Goal: Find specific page/section: Find specific page/section

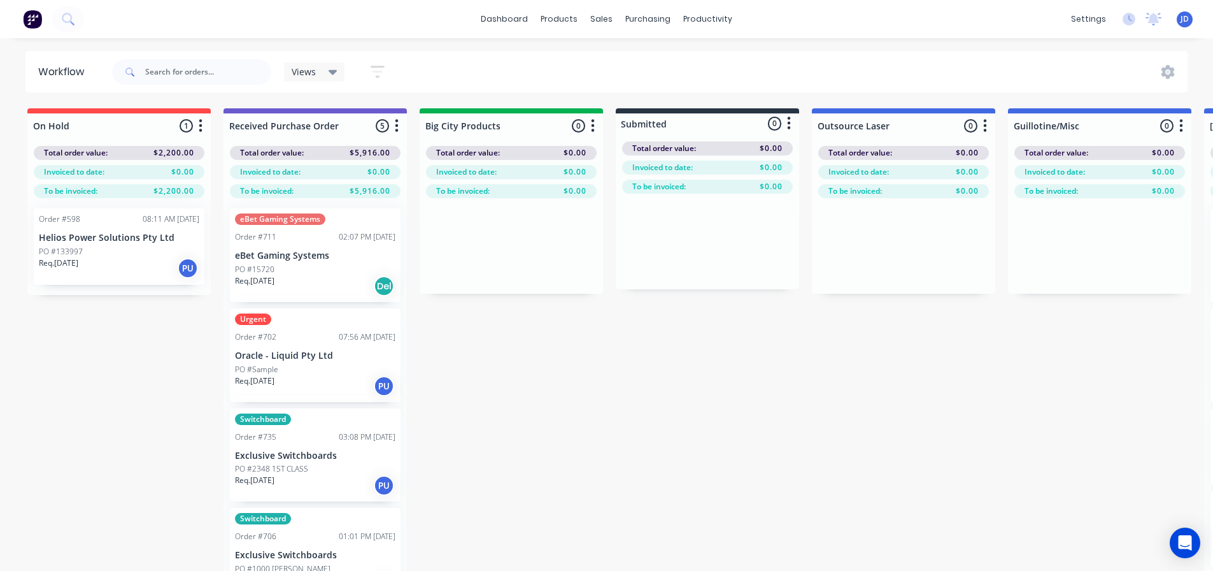
drag, startPoint x: 550, startPoint y: 406, endPoint x: 540, endPoint y: 396, distance: 14.0
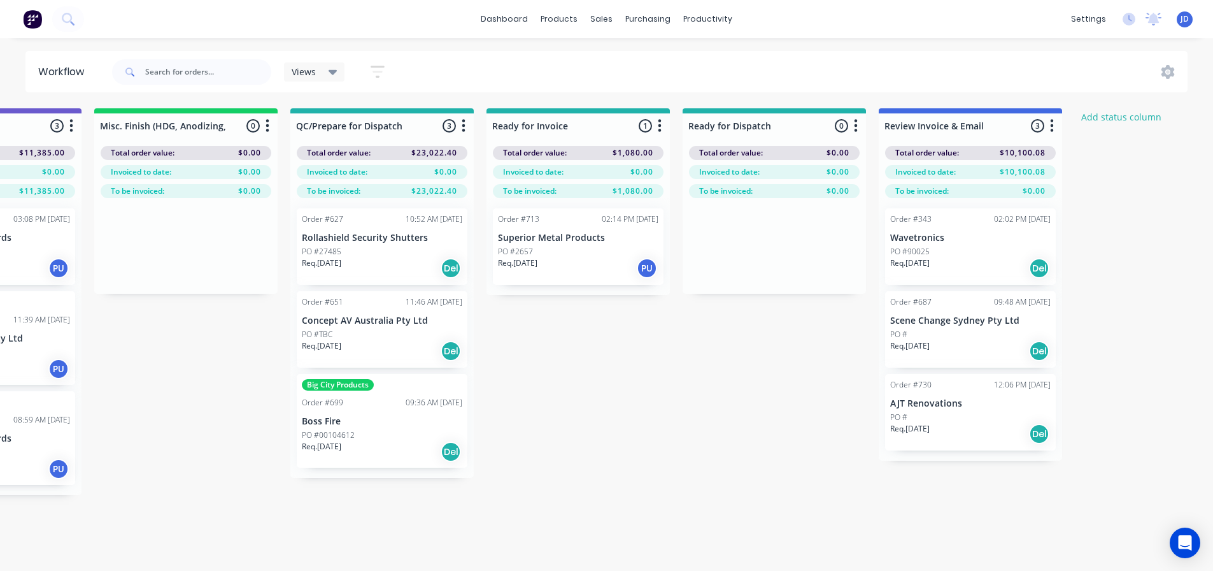
scroll to position [0, 4687]
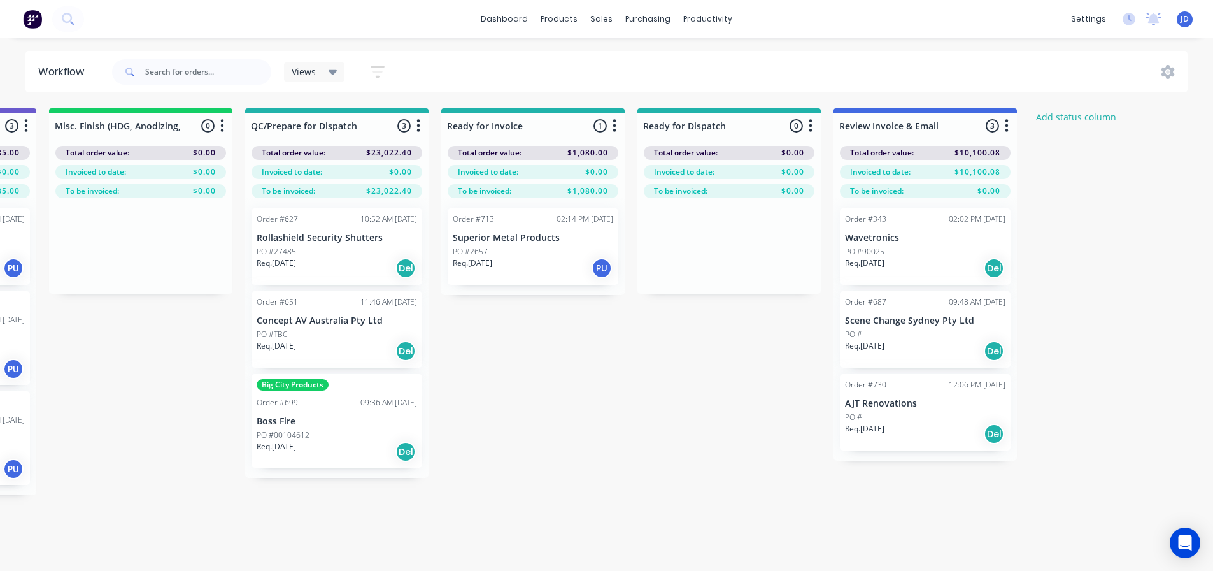
drag, startPoint x: 793, startPoint y: 342, endPoint x: 819, endPoint y: 350, distance: 26.8
drag, startPoint x: 485, startPoint y: 273, endPoint x: 471, endPoint y: 265, distance: 15.4
click at [477, 268] on div "Order #713 02:14 PM [DATE] Superior Metal Products PO #2657 Req. [DATE] PU" at bounding box center [532, 246] width 183 height 97
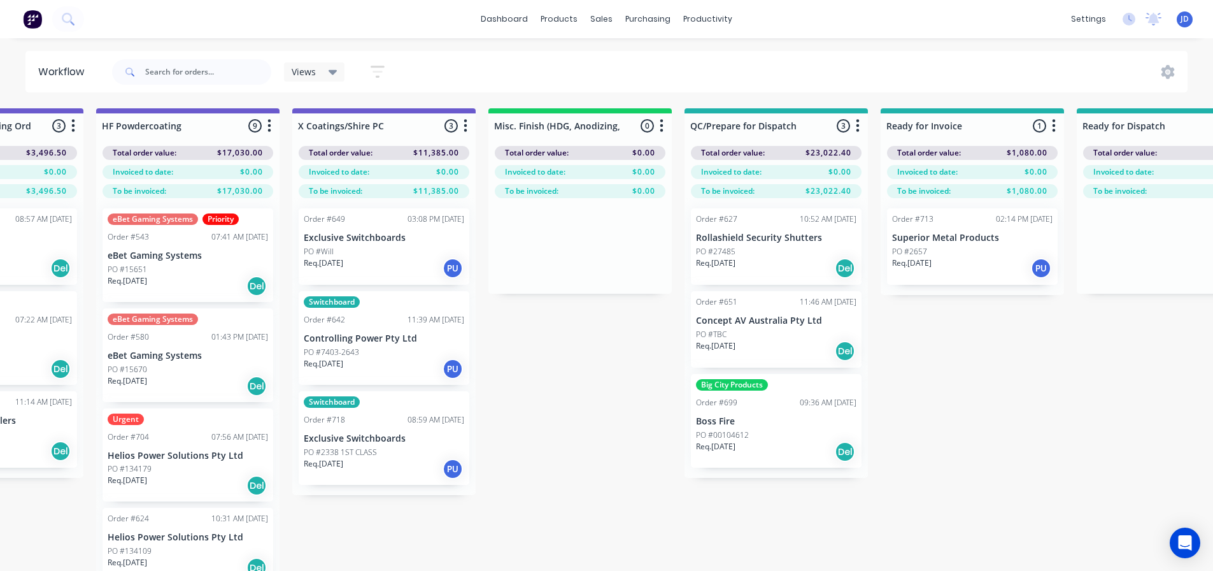
scroll to position [0, 4207]
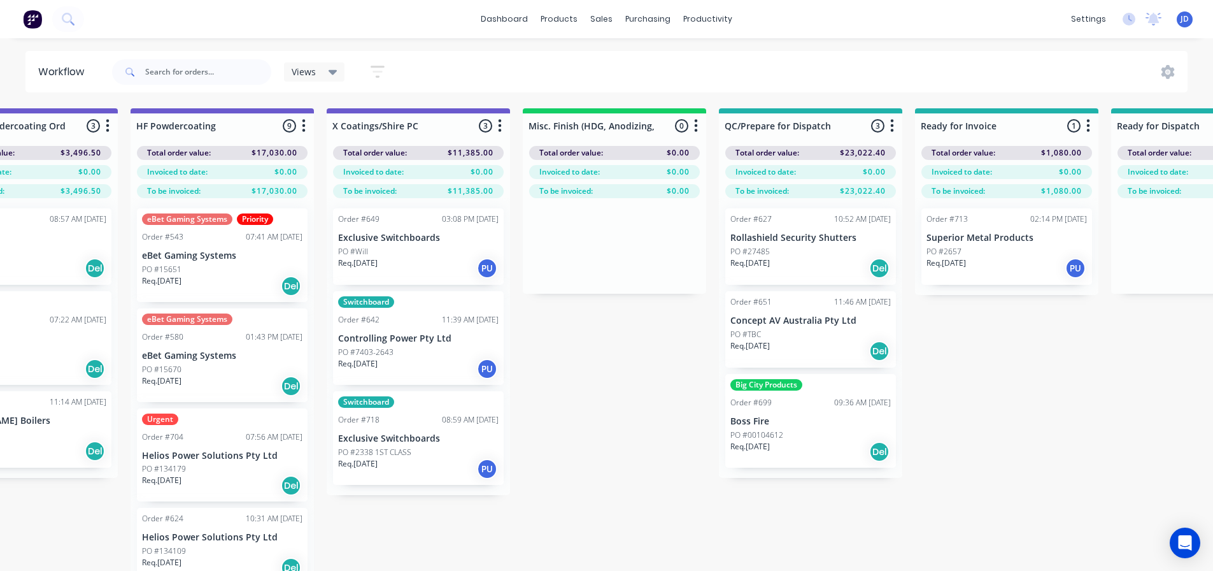
drag, startPoint x: 706, startPoint y: 462, endPoint x: 661, endPoint y: 441, distance: 50.7
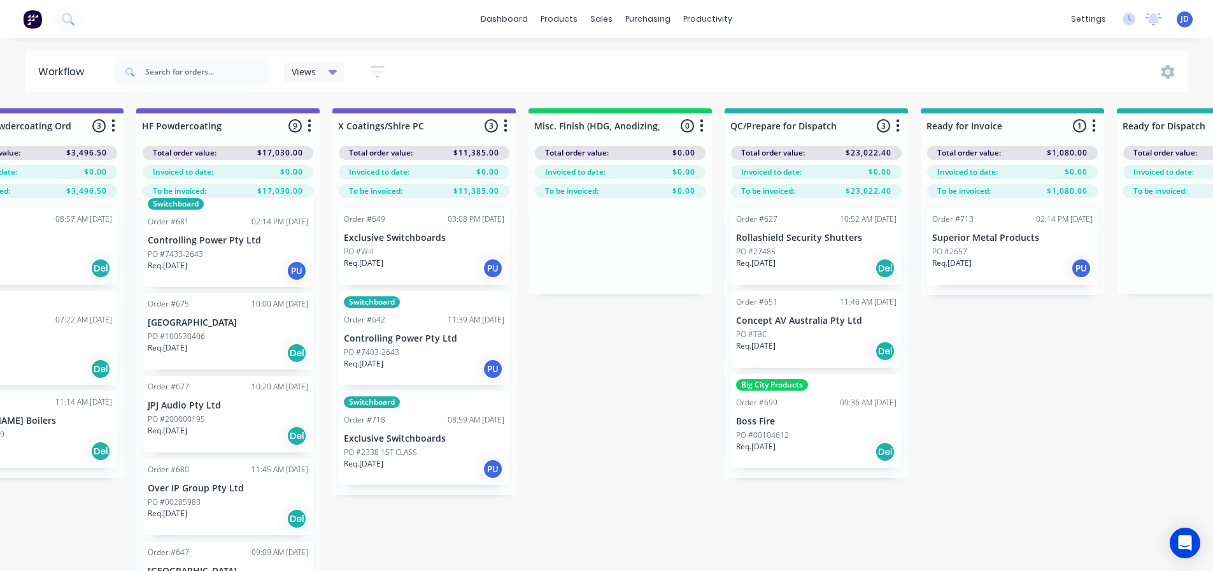
scroll to position [400, 0]
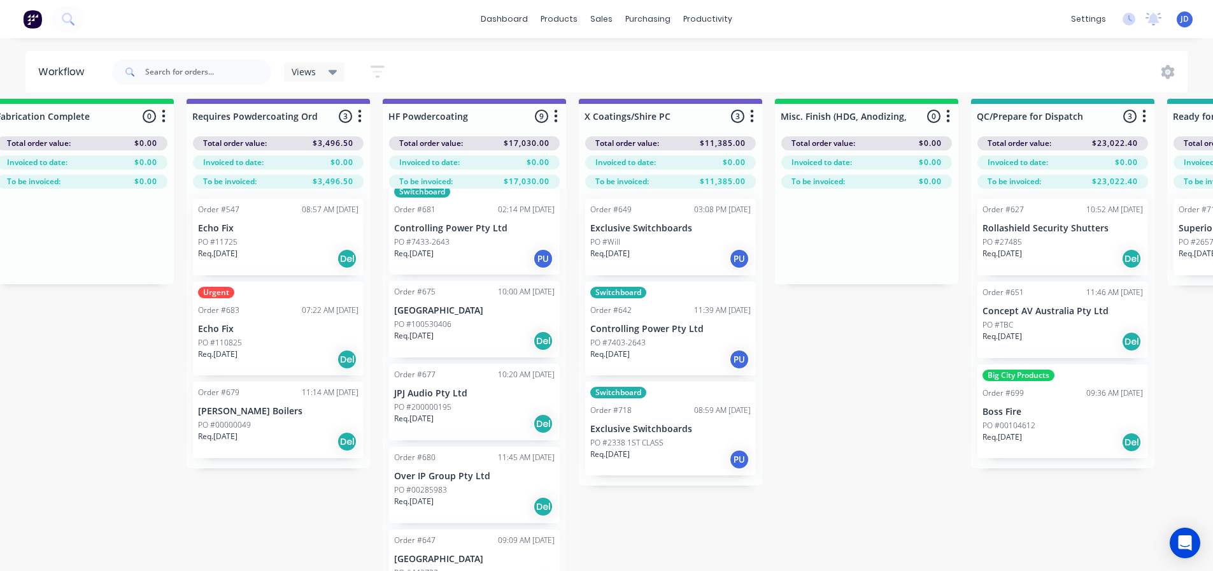
drag, startPoint x: 647, startPoint y: 473, endPoint x: 571, endPoint y: 477, distance: 76.6
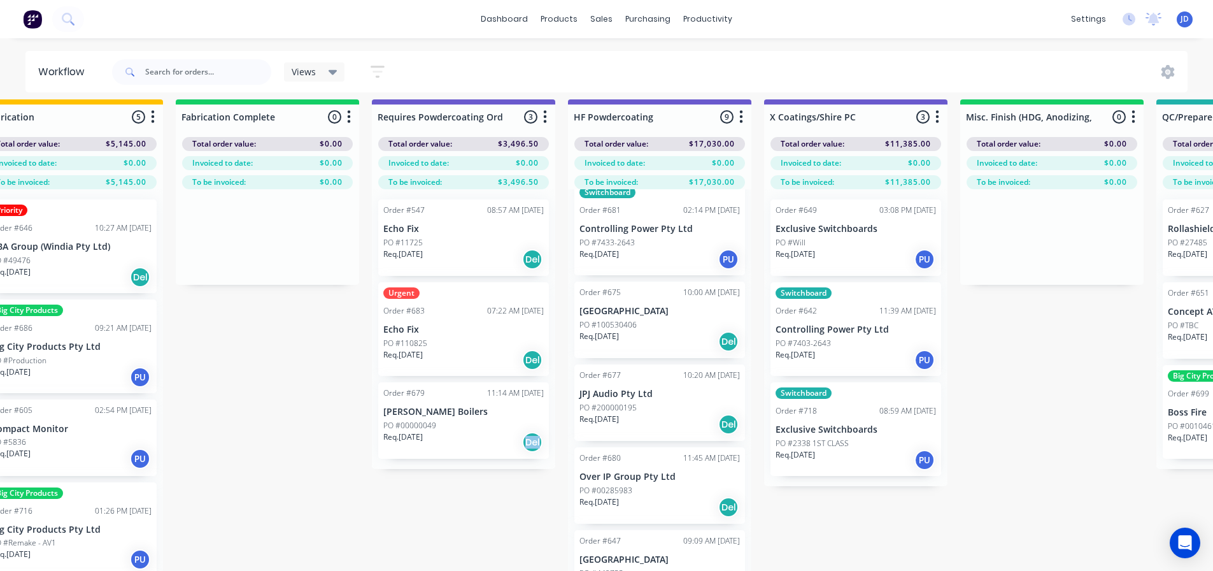
drag, startPoint x: 343, startPoint y: 497, endPoint x: 268, endPoint y: 476, distance: 78.2
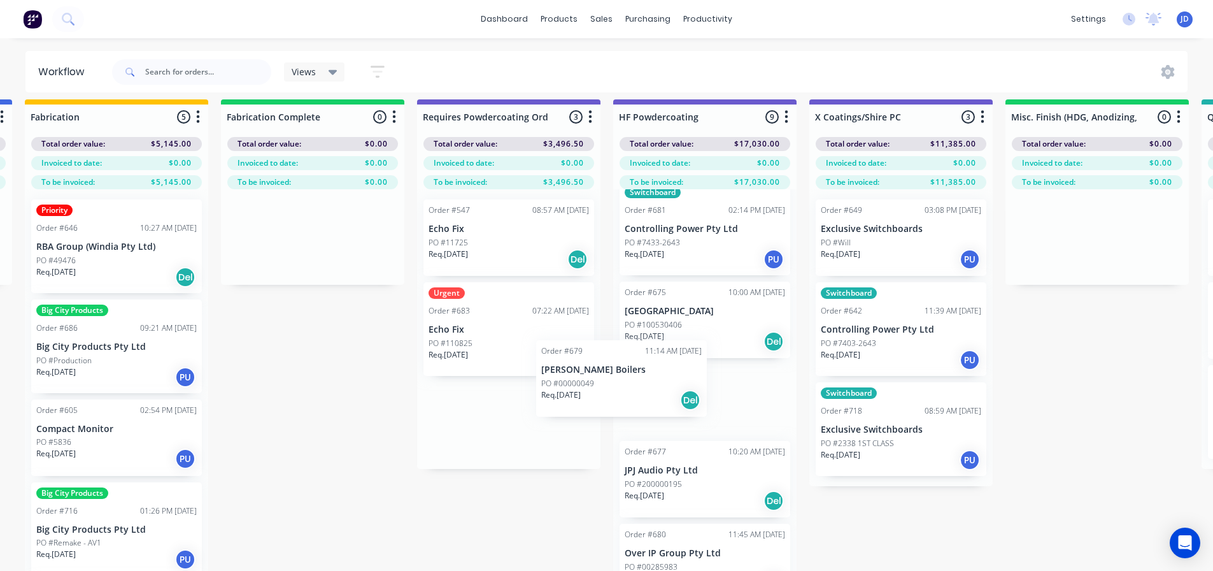
scroll to position [391, 0]
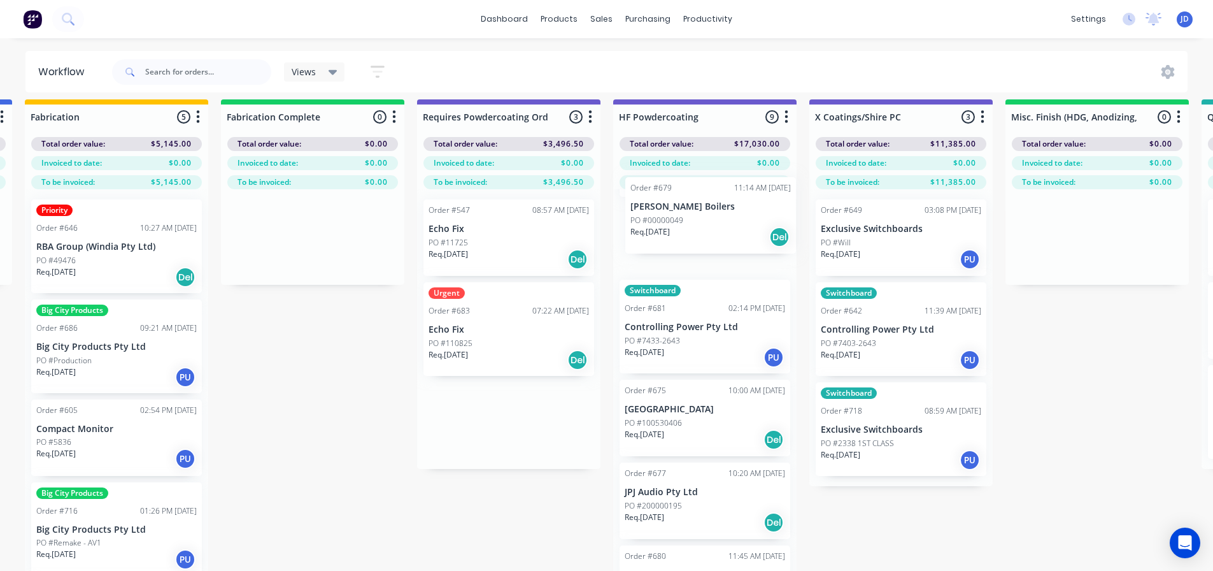
drag, startPoint x: 632, startPoint y: 400, endPoint x: 749, endPoint y: 222, distance: 213.4
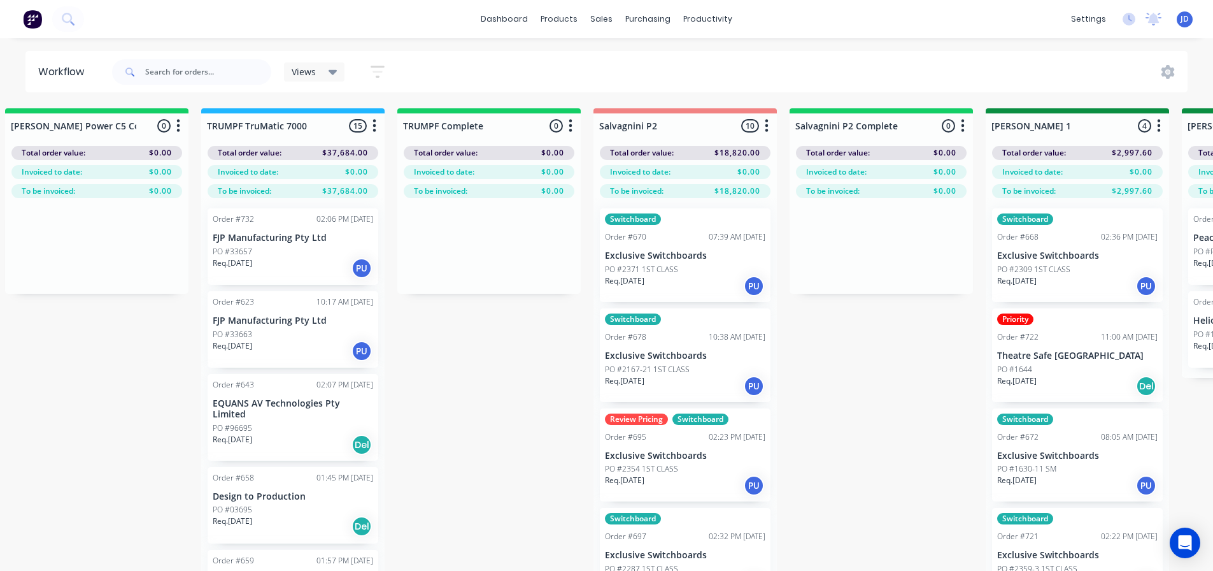
scroll to position [0, 63]
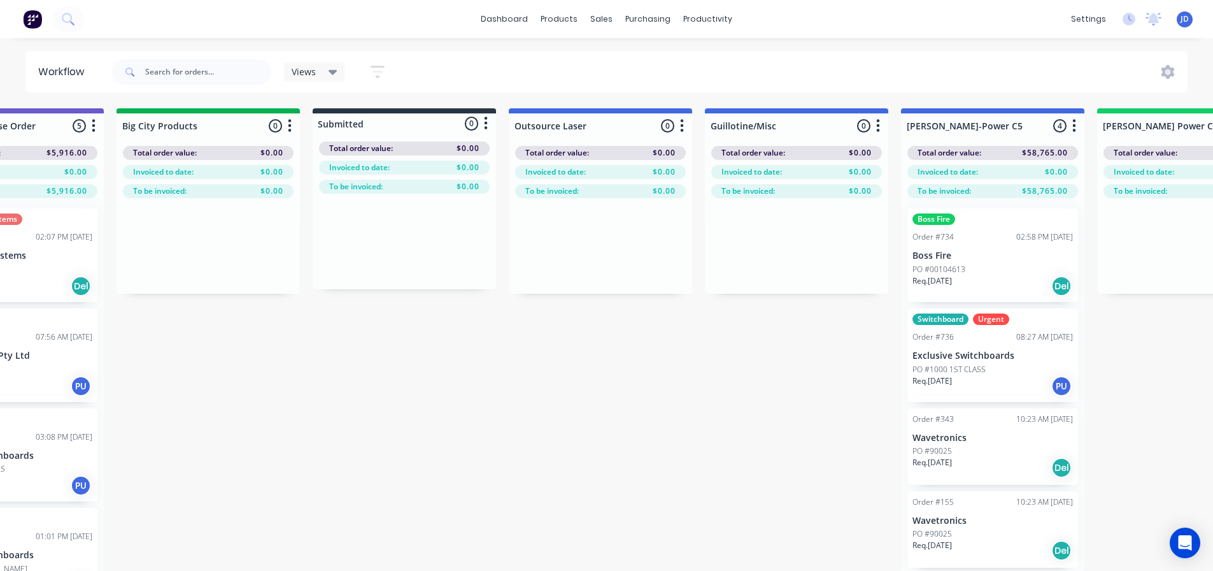
drag, startPoint x: 426, startPoint y: 421, endPoint x: 197, endPoint y: 332, distance: 245.4
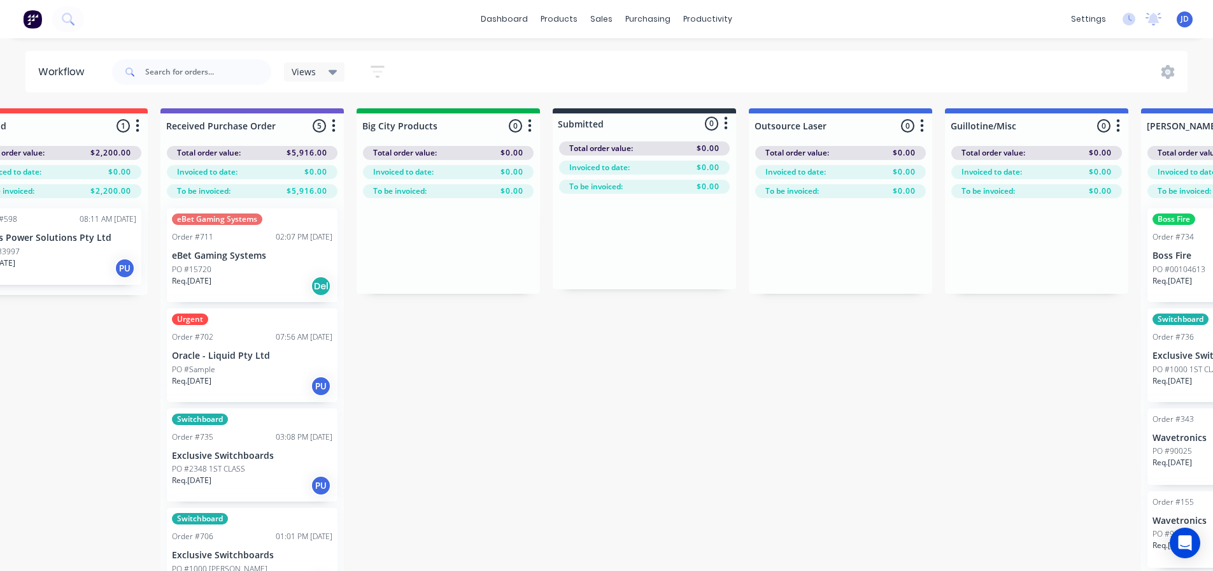
drag, startPoint x: 4, startPoint y: 432, endPoint x: 16, endPoint y: 331, distance: 102.0
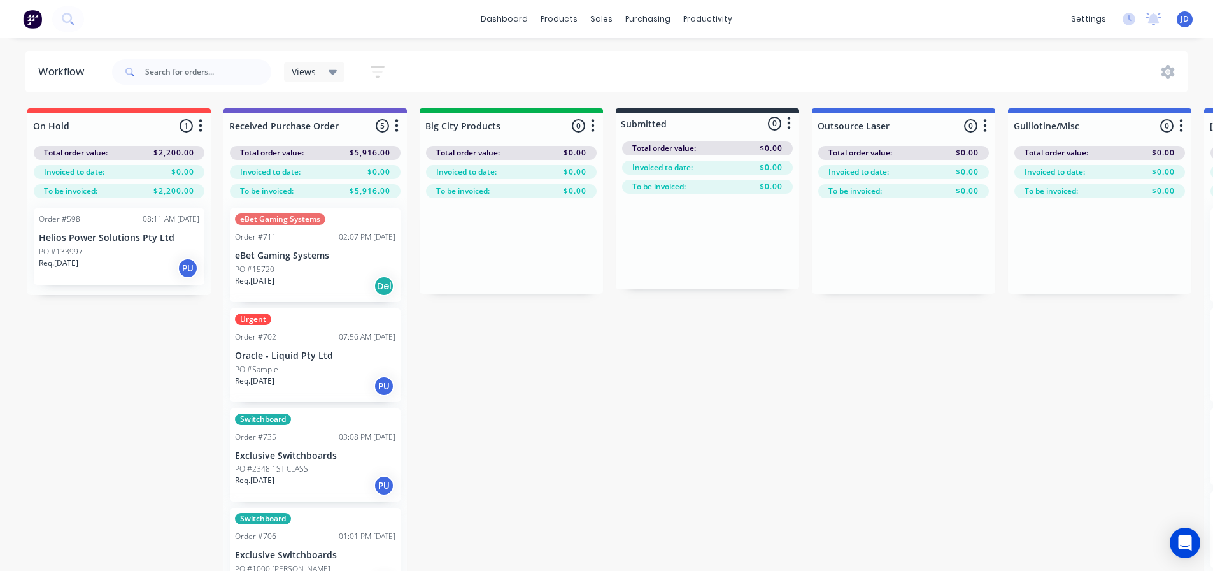
drag, startPoint x: 525, startPoint y: 445, endPoint x: 320, endPoint y: 362, distance: 221.2
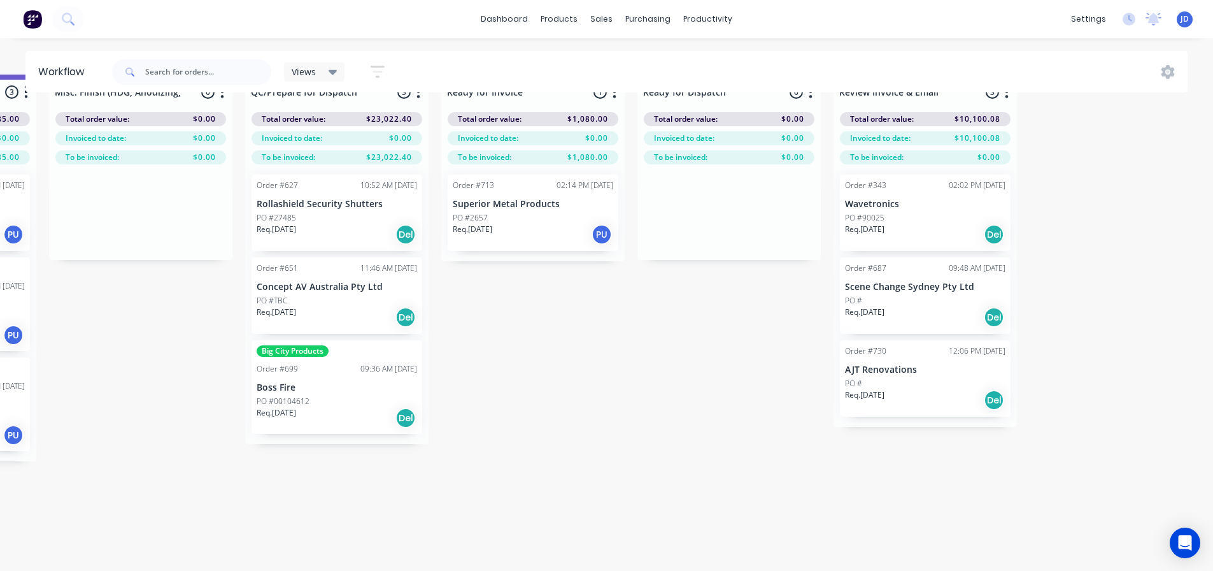
scroll to position [0, 4687]
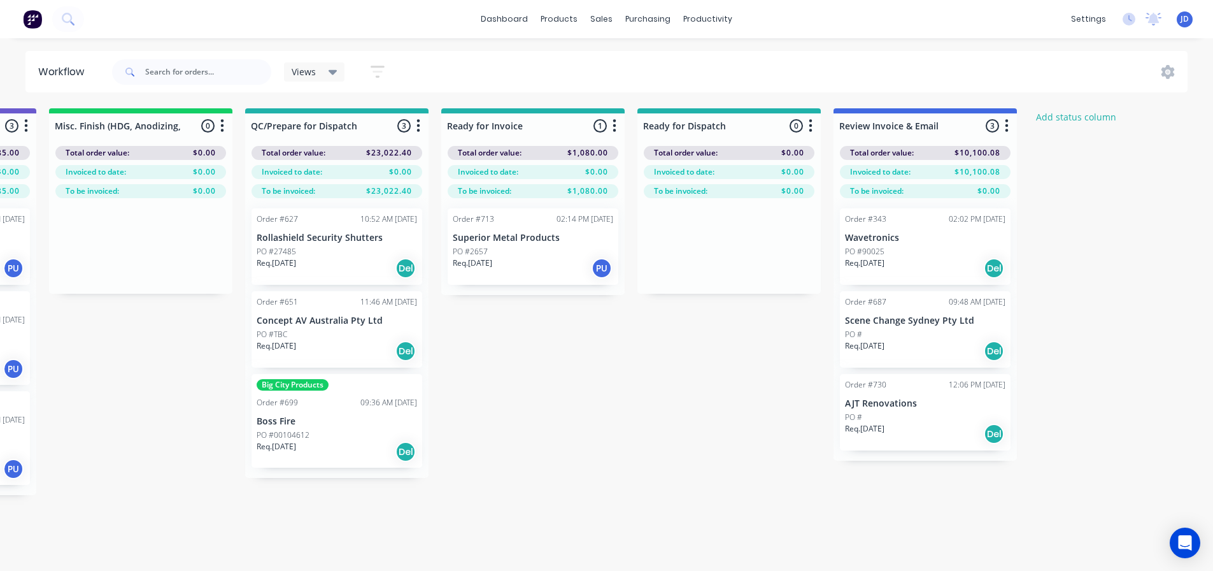
drag, startPoint x: 27, startPoint y: 430, endPoint x: 717, endPoint y: 312, distance: 699.8
drag, startPoint x: 706, startPoint y: 371, endPoint x: 708, endPoint y: 362, distance: 9.1
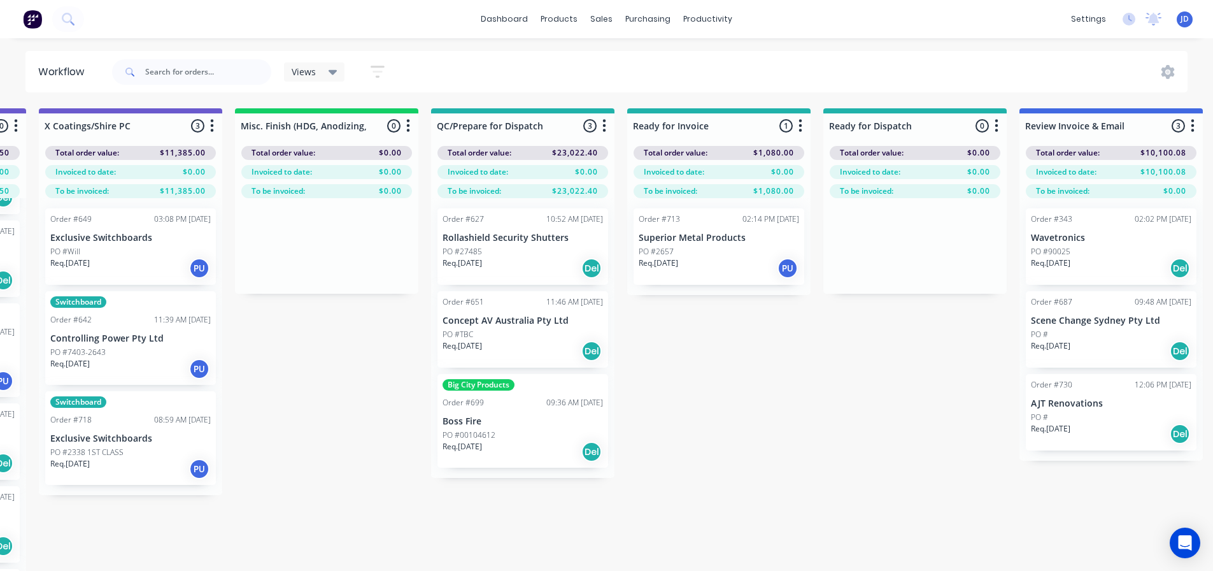
drag, startPoint x: 835, startPoint y: 491, endPoint x: 757, endPoint y: 453, distance: 86.6
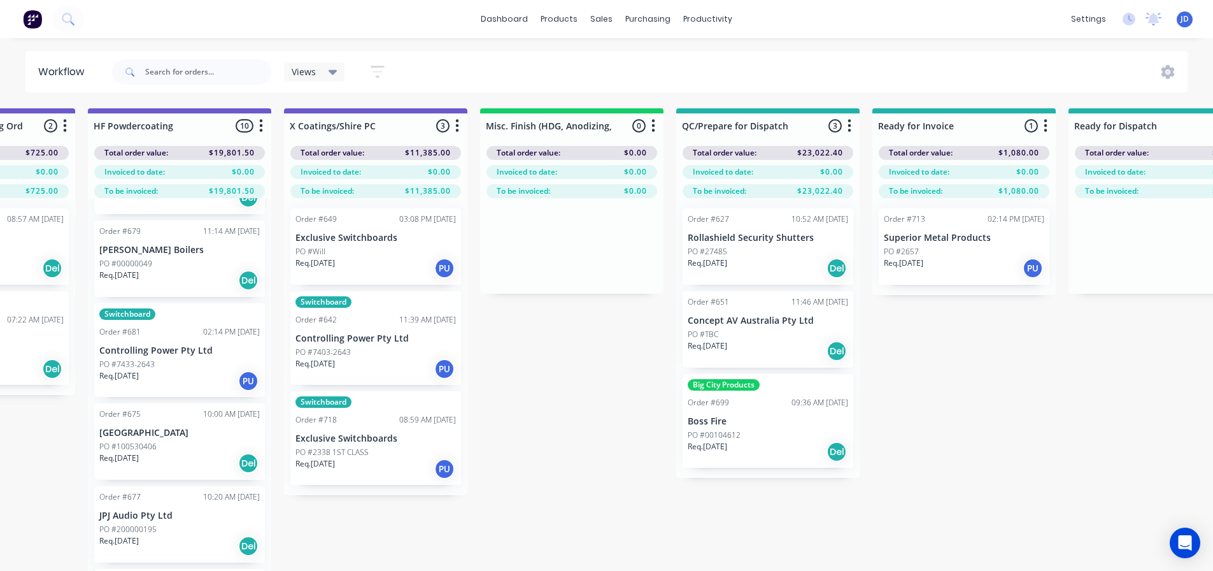
drag, startPoint x: 676, startPoint y: 531, endPoint x: 587, endPoint y: 502, distance: 93.1
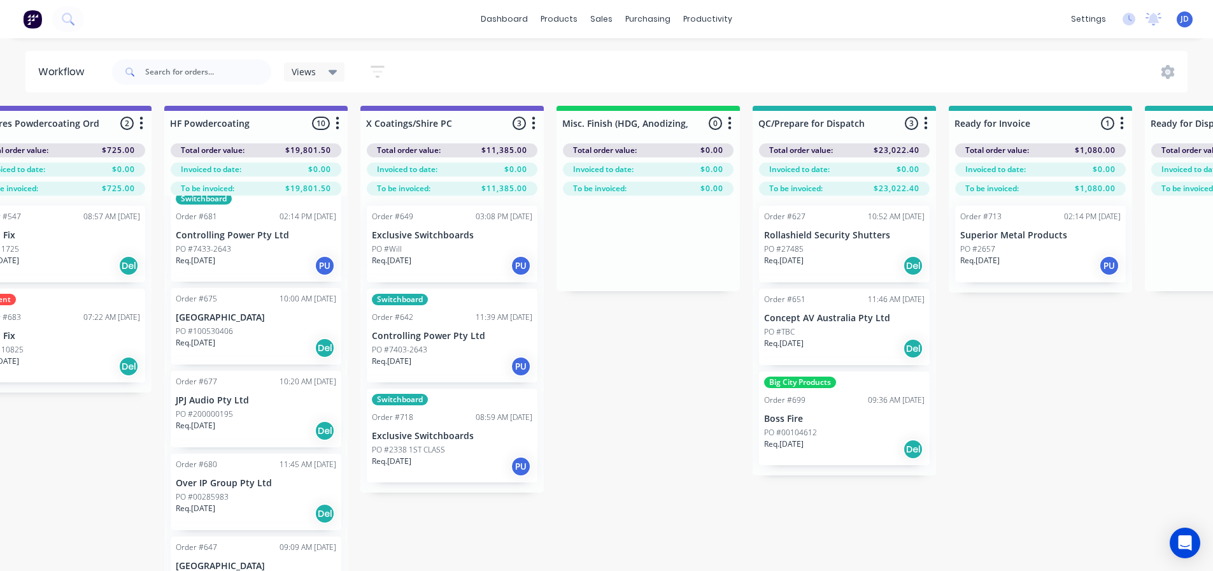
scroll to position [55, 4179]
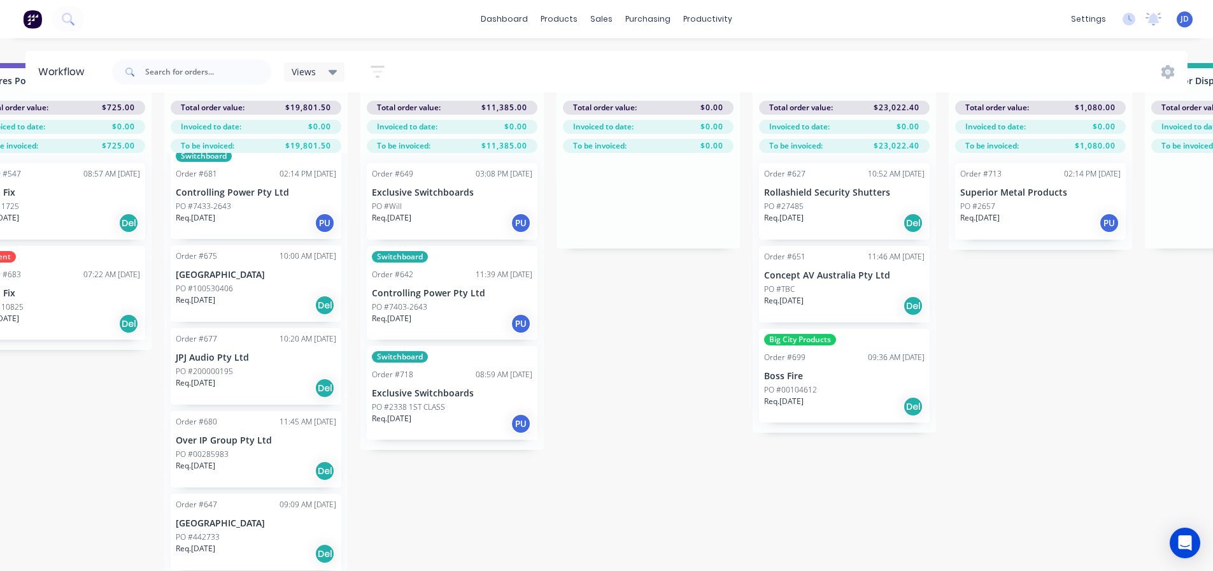
click at [203, 377] on p "Req. [DATE]" at bounding box center [195, 382] width 39 height 11
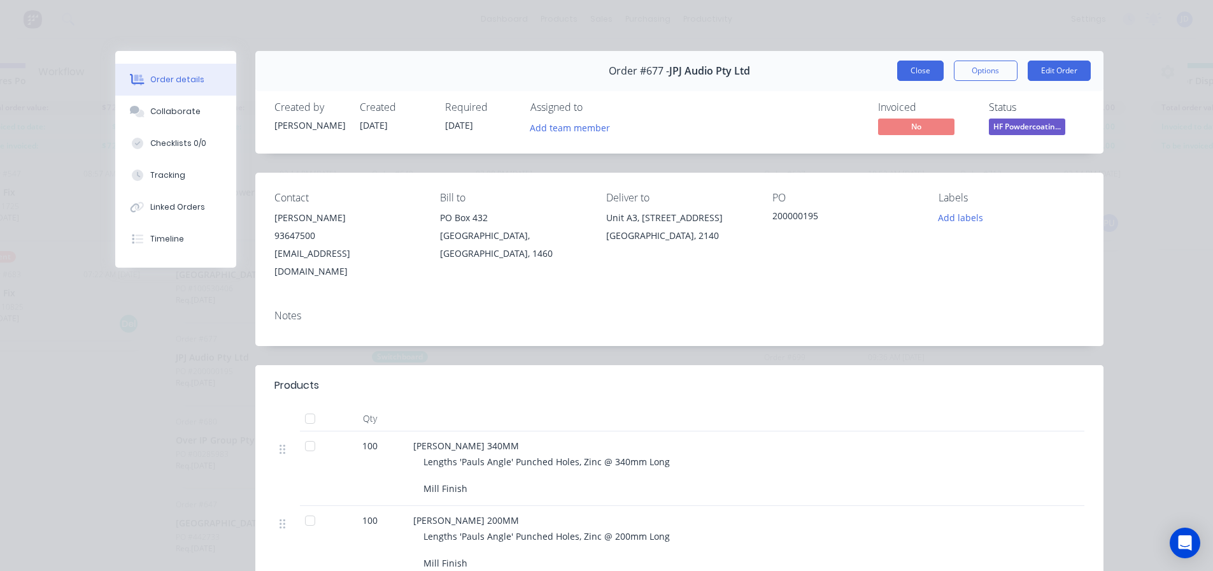
click at [930, 67] on button "Close" at bounding box center [920, 71] width 46 height 20
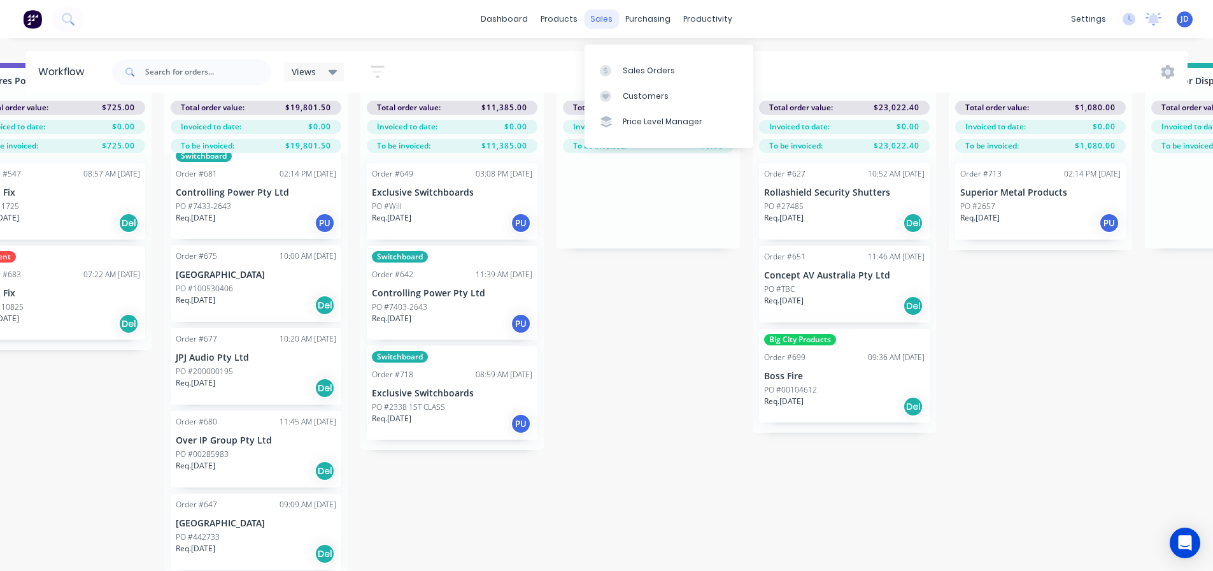
click at [597, 15] on div "sales" at bounding box center [601, 19] width 35 height 19
click at [631, 65] on div "Sales Orders" at bounding box center [649, 70] width 52 height 11
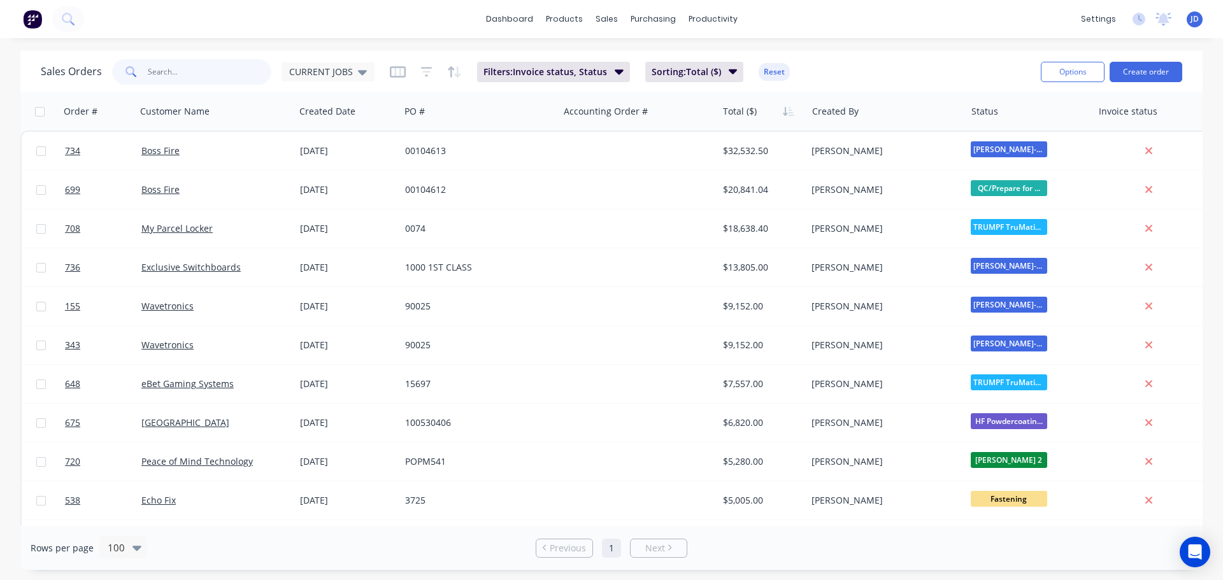
drag, startPoint x: 160, startPoint y: 80, endPoint x: 174, endPoint y: 59, distance: 24.7
click at [161, 78] on input "text" at bounding box center [210, 71] width 124 height 25
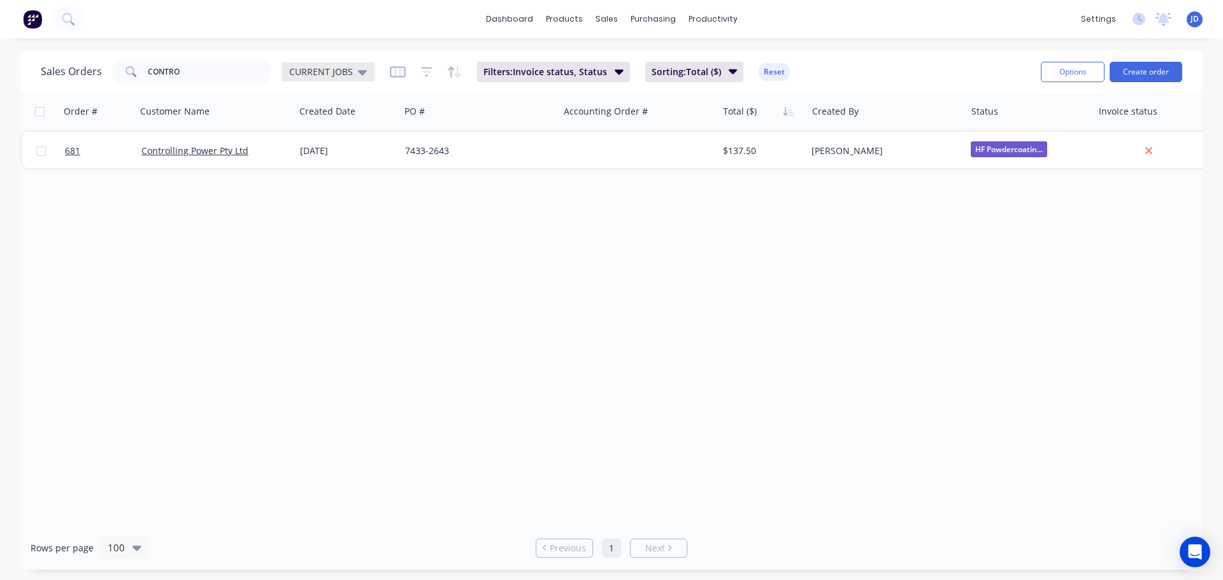
click at [339, 74] on span "CURRENT JOBS" at bounding box center [321, 71] width 64 height 13
click at [331, 185] on button "None" at bounding box center [357, 180] width 145 height 15
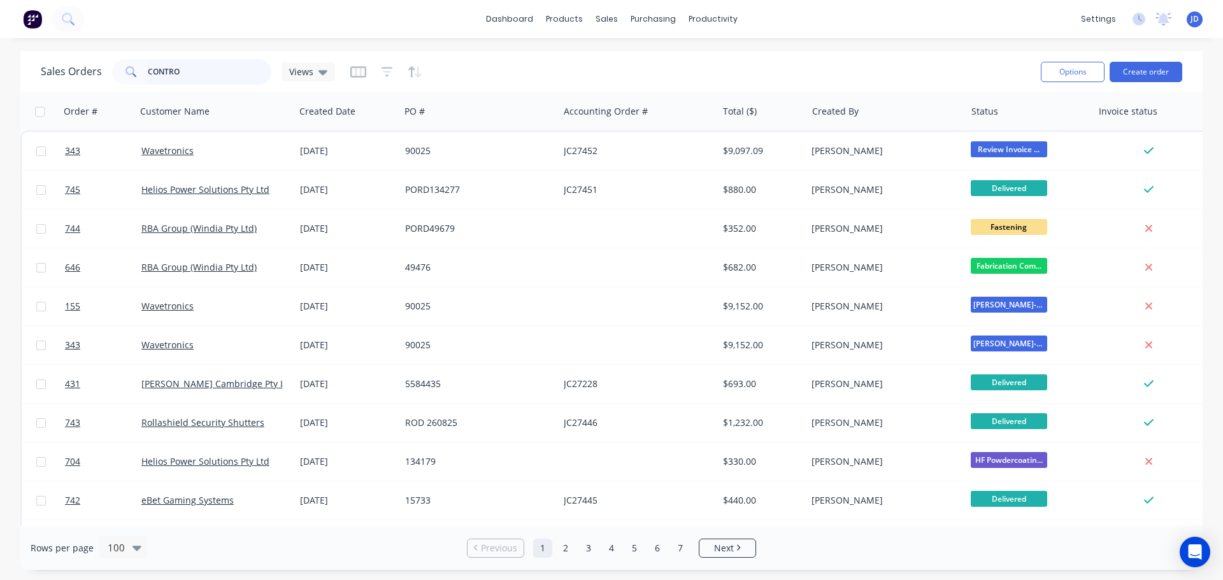
click at [224, 68] on input "CONTRO" at bounding box center [210, 71] width 124 height 25
type input "CONTROLL"
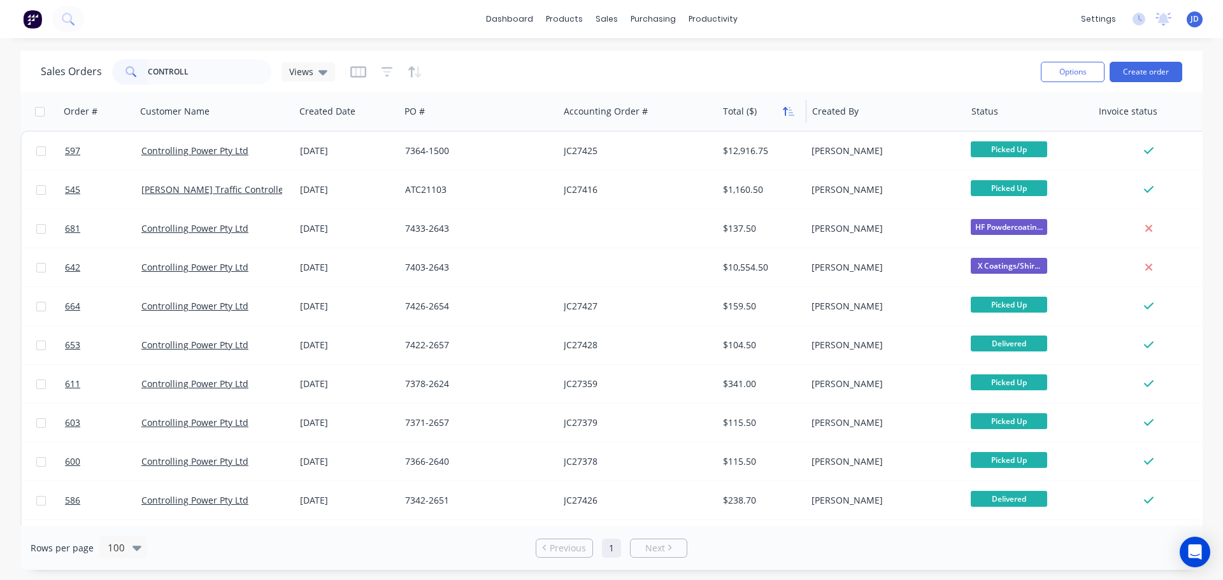
click at [789, 113] on icon "button" at bounding box center [788, 111] width 11 height 10
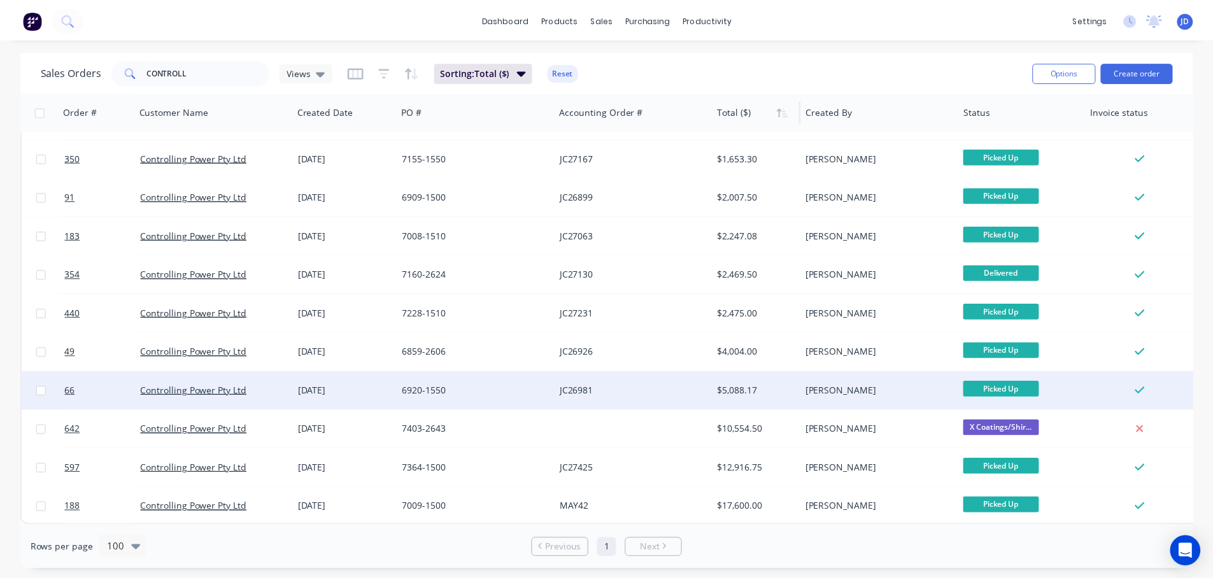
scroll to position [776, 0]
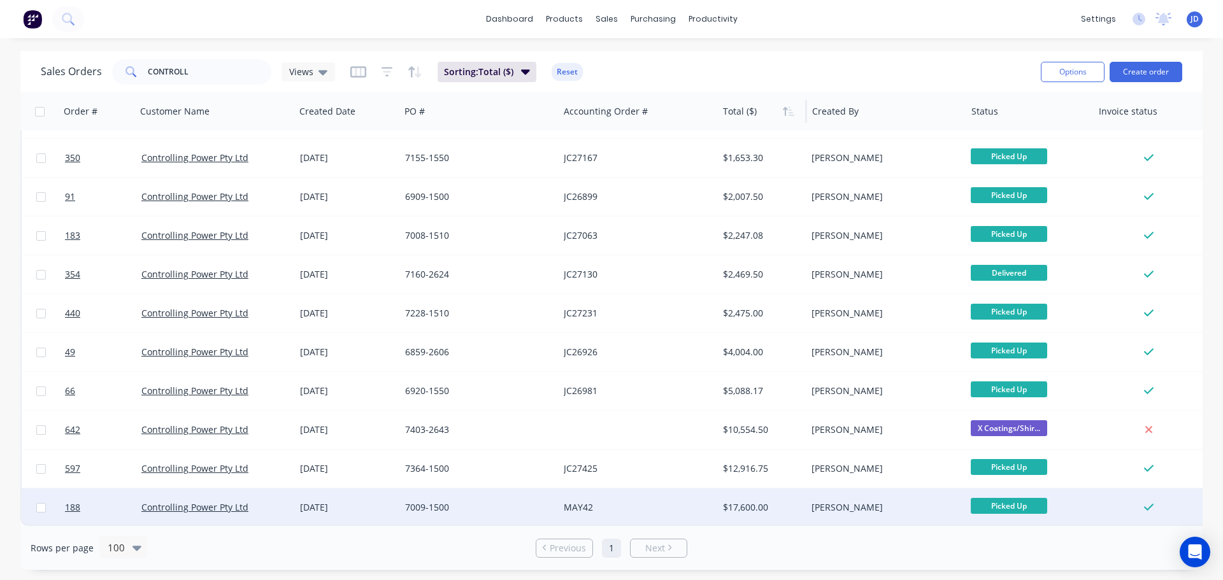
click at [803, 506] on div "$17,600.00" at bounding box center [762, 508] width 89 height 38
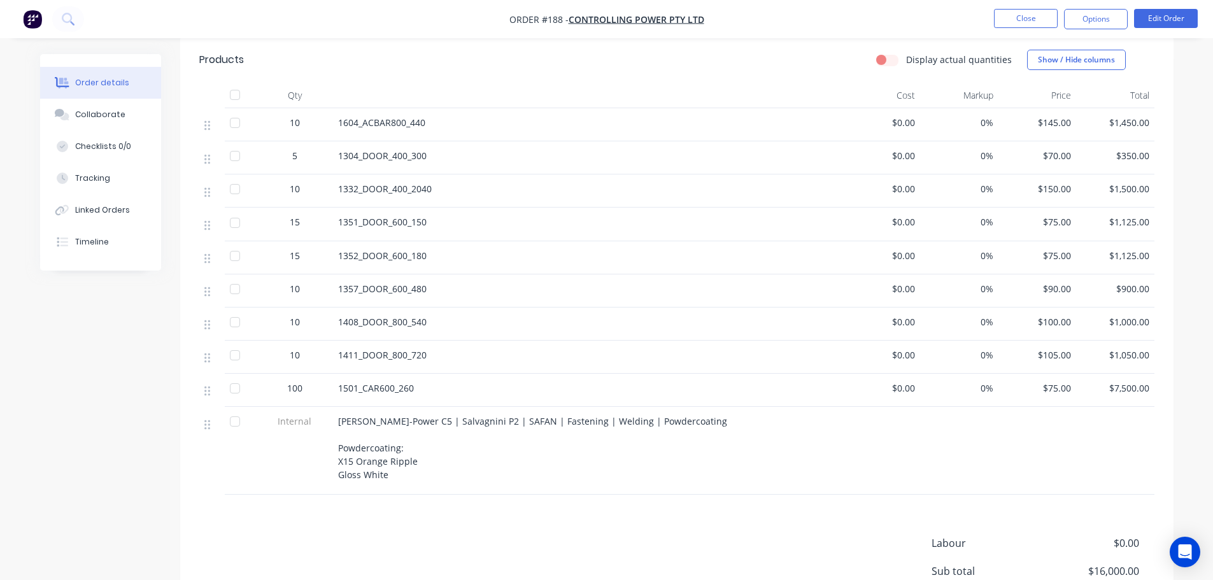
scroll to position [318, 0]
drag, startPoint x: 396, startPoint y: 383, endPoint x: 359, endPoint y: 380, distance: 37.1
click at [359, 380] on div "1501_CAR600_260" at bounding box center [587, 386] width 499 height 13
click at [424, 386] on div "1501_CAR600_260" at bounding box center [587, 386] width 499 height 13
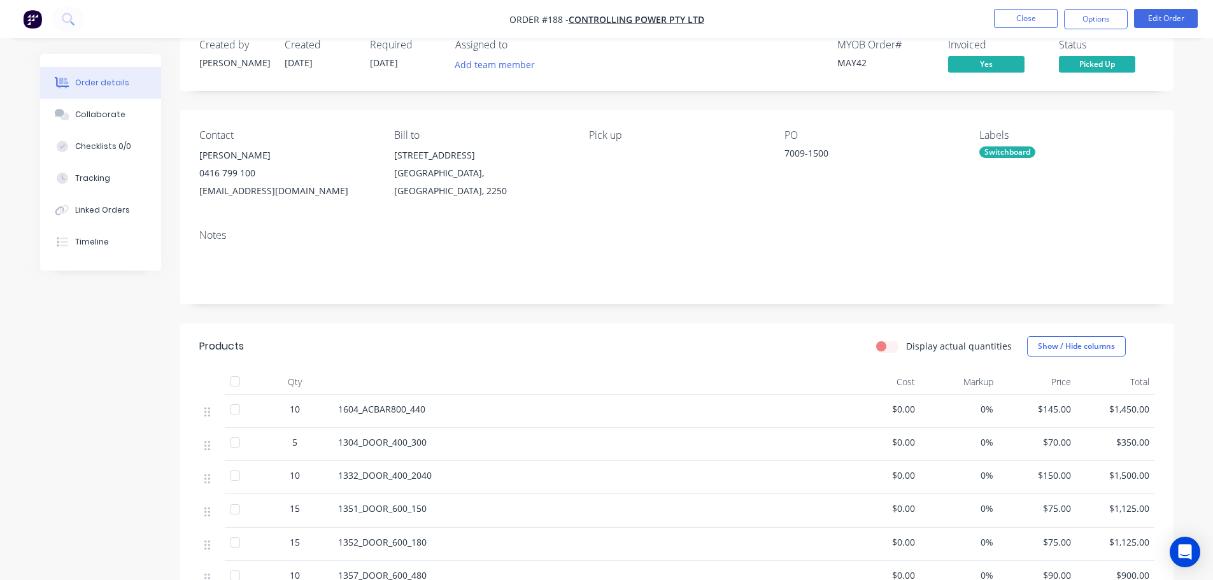
scroll to position [0, 0]
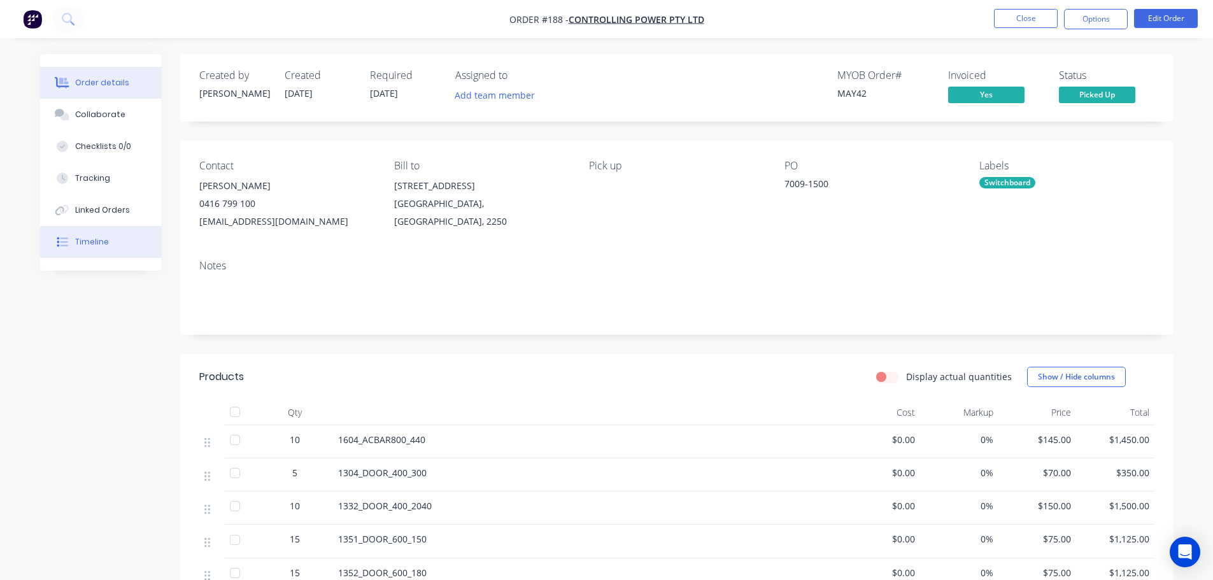
click at [94, 236] on button "Timeline" at bounding box center [100, 242] width 121 height 32
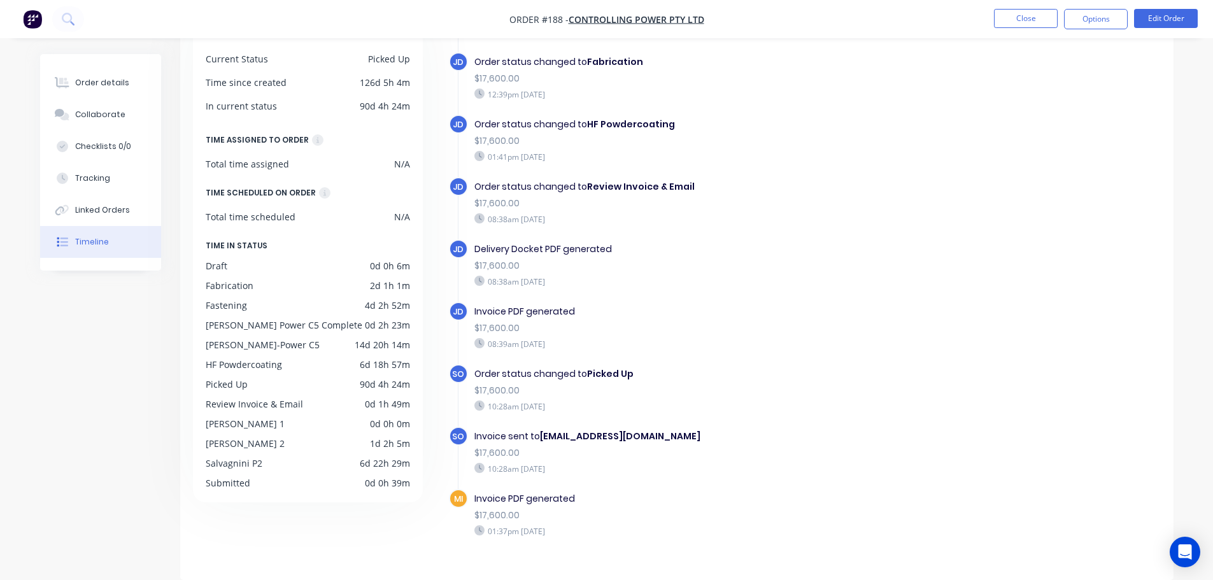
scroll to position [663, 0]
